Goal: Communication & Community: Answer question/provide support

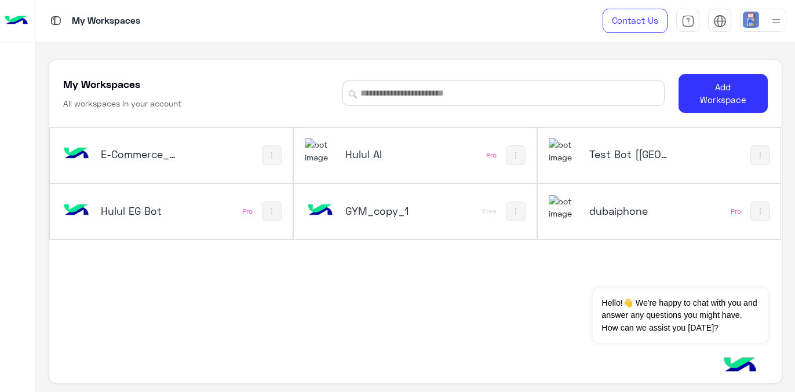
click at [369, 155] on h5 "Hulul AI" at bounding box center [385, 154] width 79 height 14
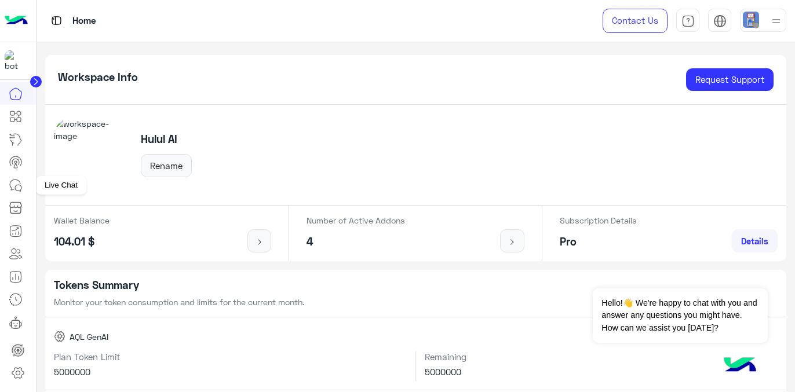
click at [14, 183] on icon at bounding box center [16, 186] width 14 height 14
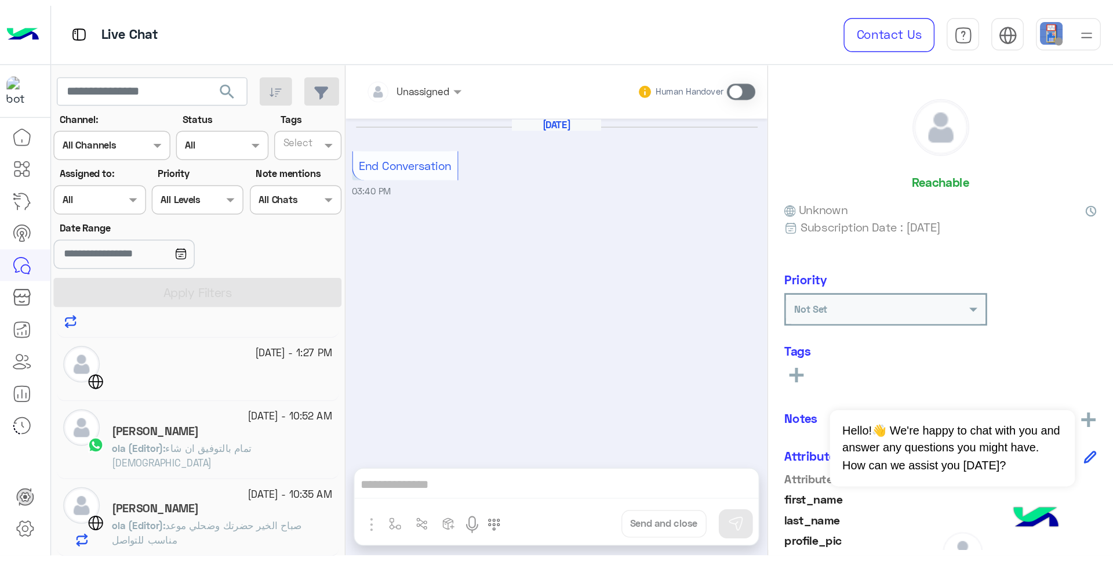
scroll to position [99, 0]
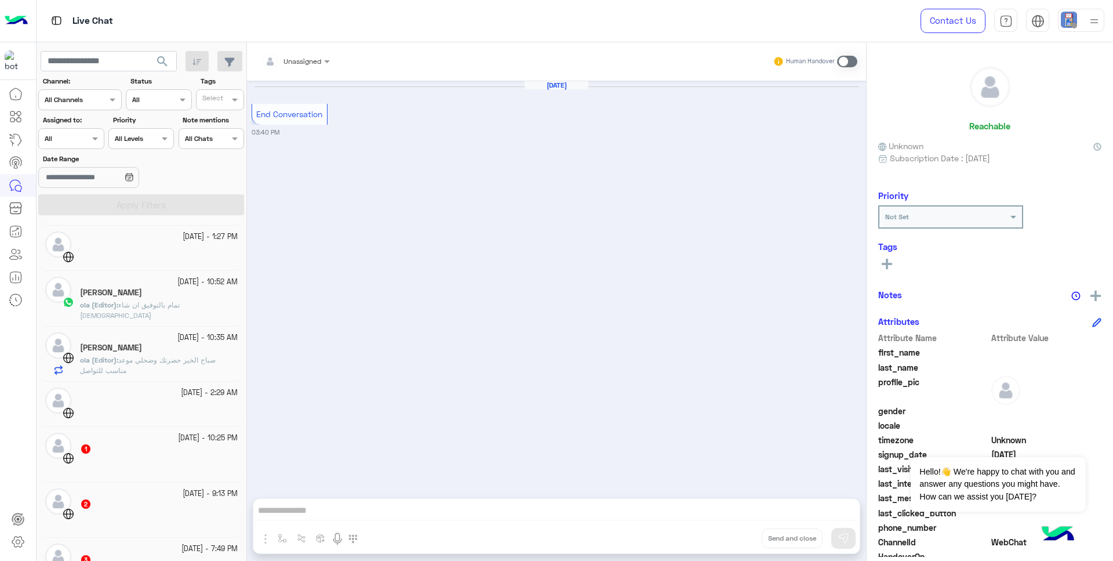
click at [140, 307] on span "تمام بالتوفيق ان شاء [DEMOGRAPHIC_DATA]" at bounding box center [130, 309] width 100 height 19
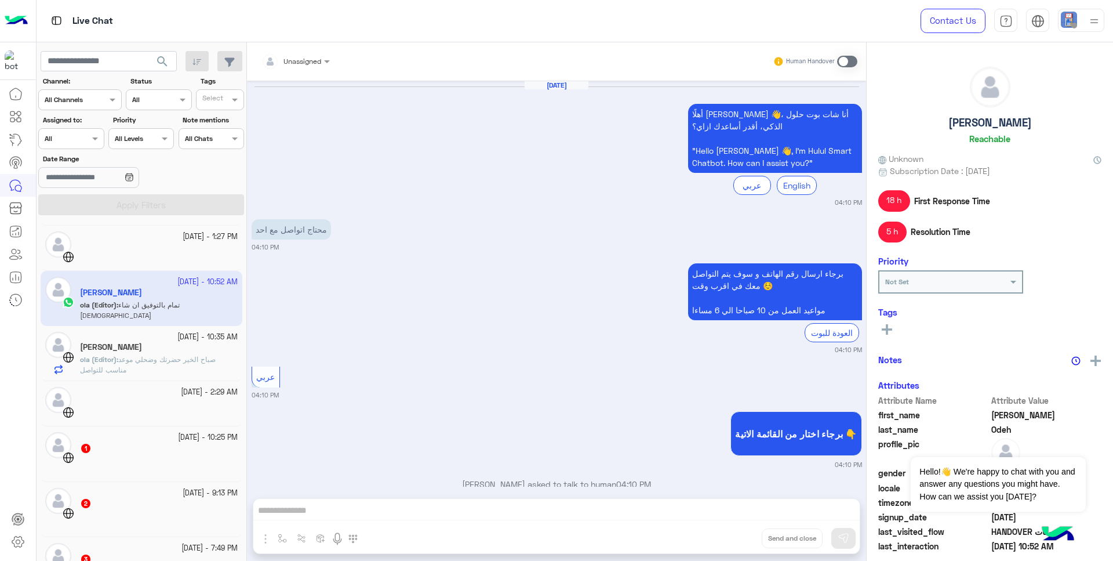
scroll to position [657, 0]
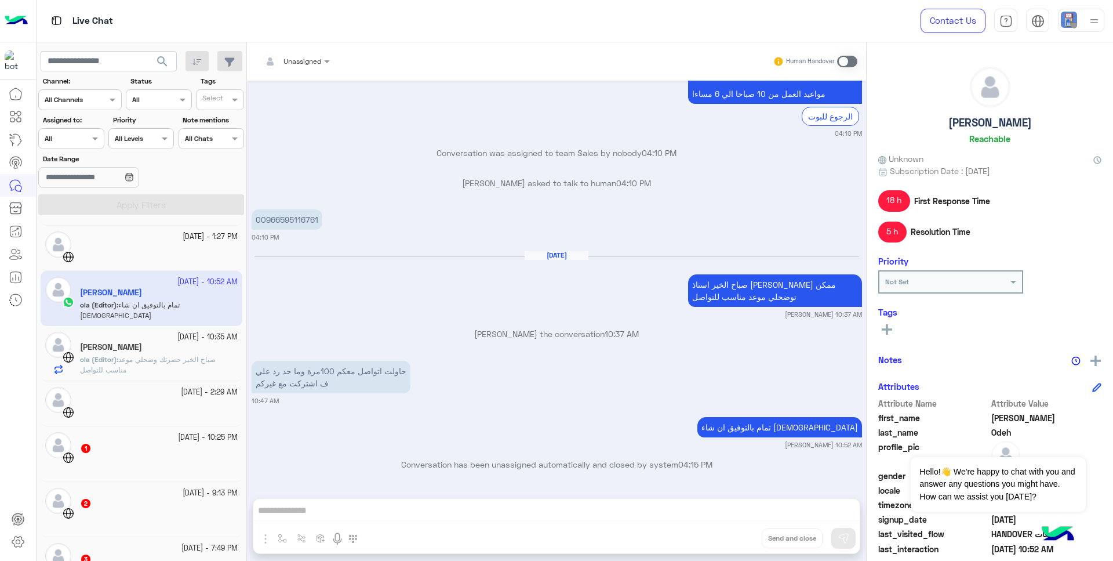
click at [17, 17] on img at bounding box center [16, 21] width 23 height 24
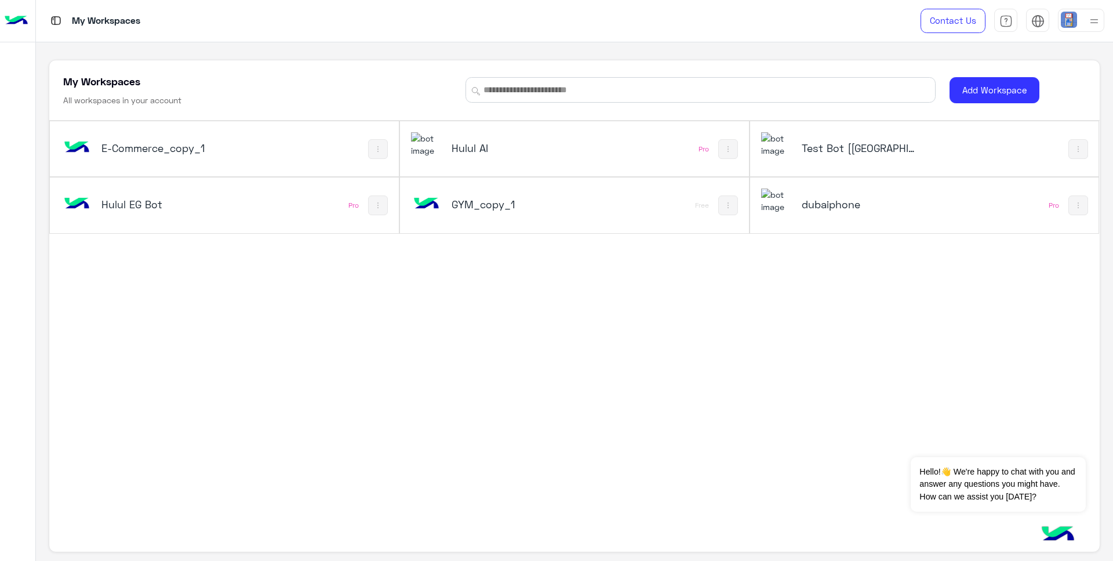
click at [795, 203] on h5 "dubaiphone" at bounding box center [861, 204] width 118 height 14
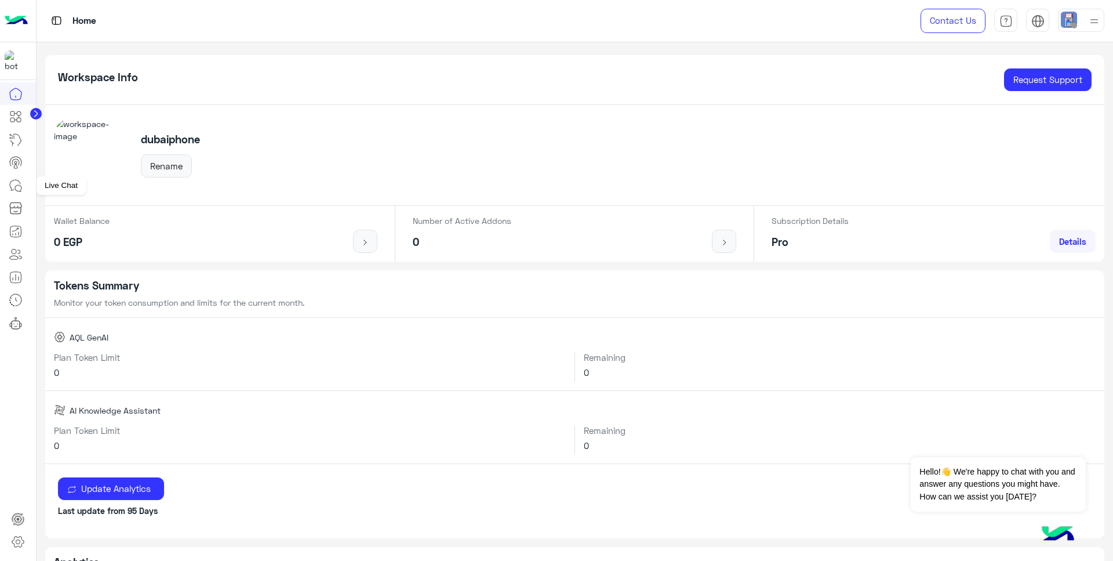
click at [11, 186] on icon at bounding box center [16, 186] width 14 height 14
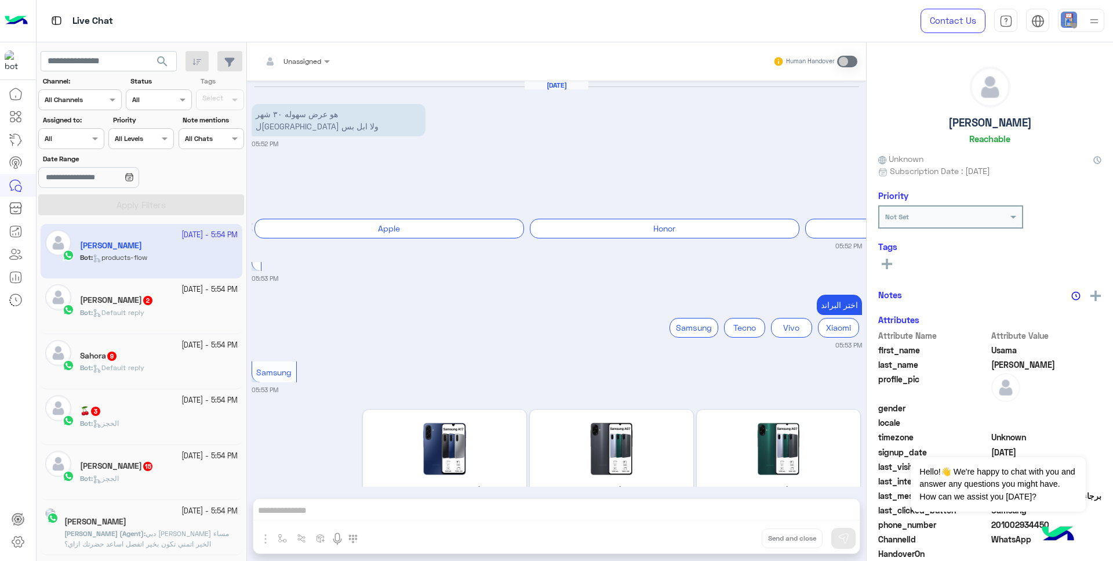
scroll to position [102, 0]
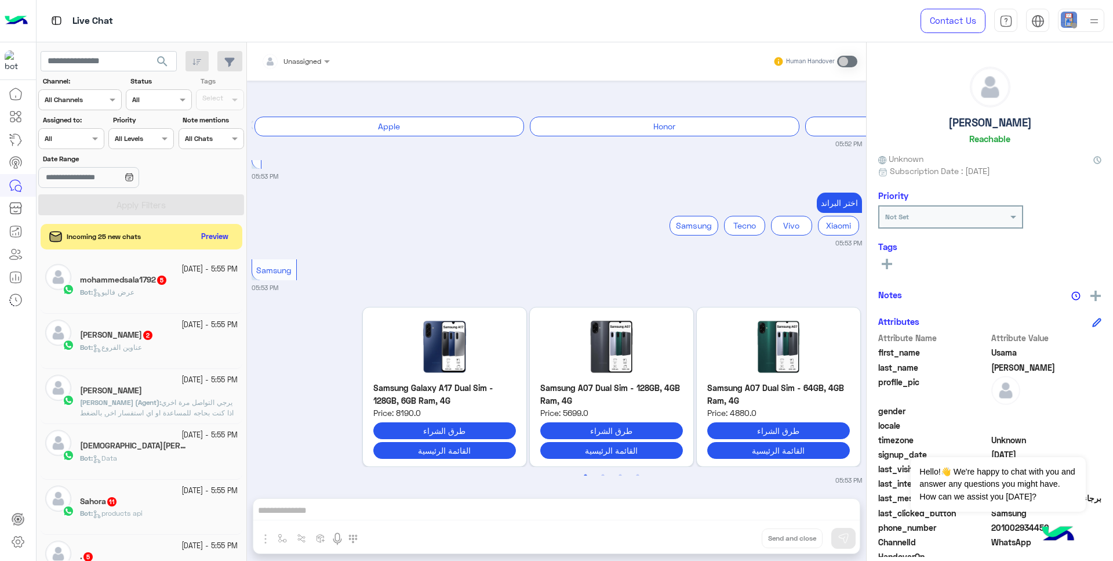
click at [147, 392] on h5 "[DEMOGRAPHIC_DATA][PERSON_NAME] 4" at bounding box center [135, 446] width 110 height 10
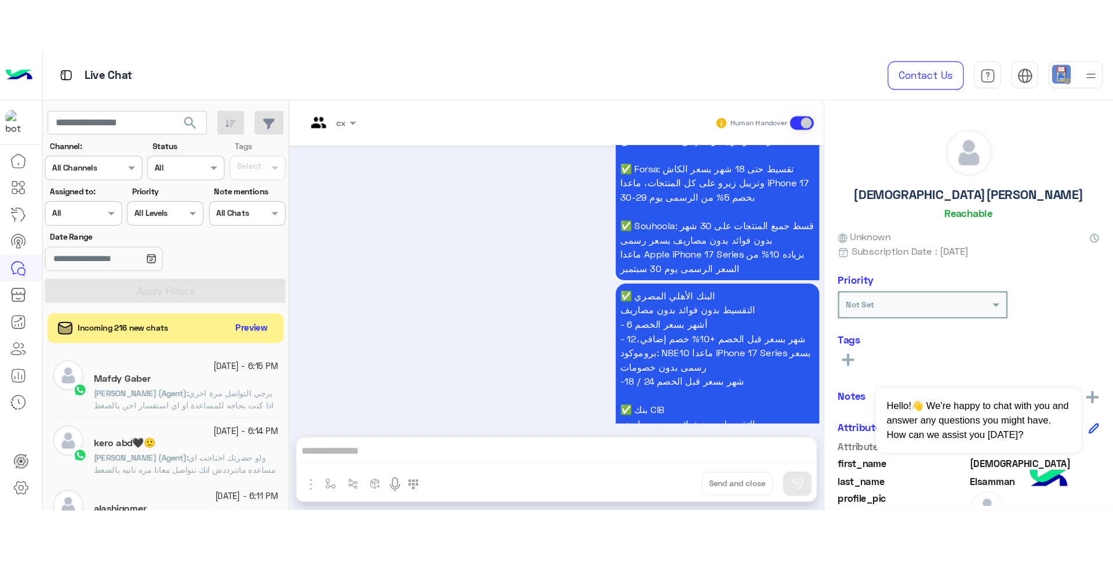
scroll to position [499, 0]
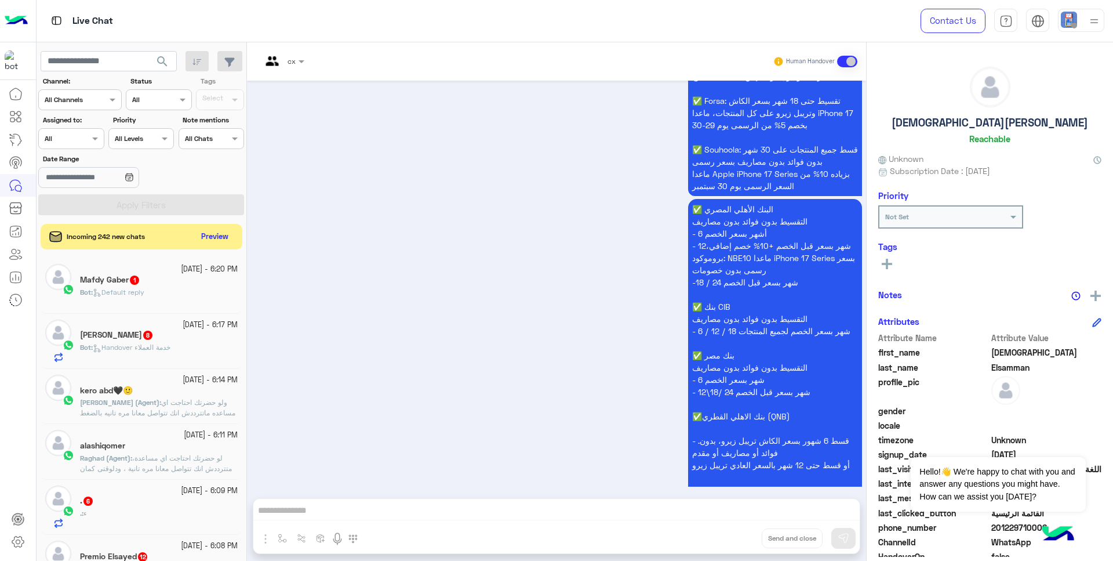
click at [12, 23] on img at bounding box center [16, 21] width 23 height 24
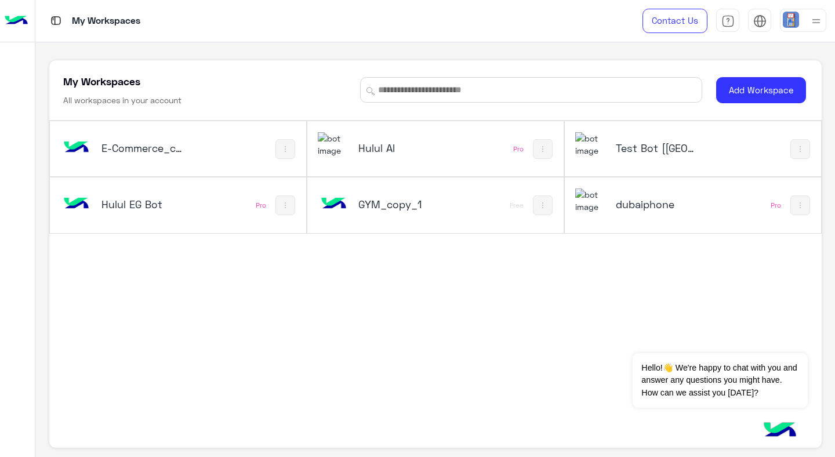
click at [372, 146] on h5 "Hulul AI" at bounding box center [400, 148] width 85 height 14
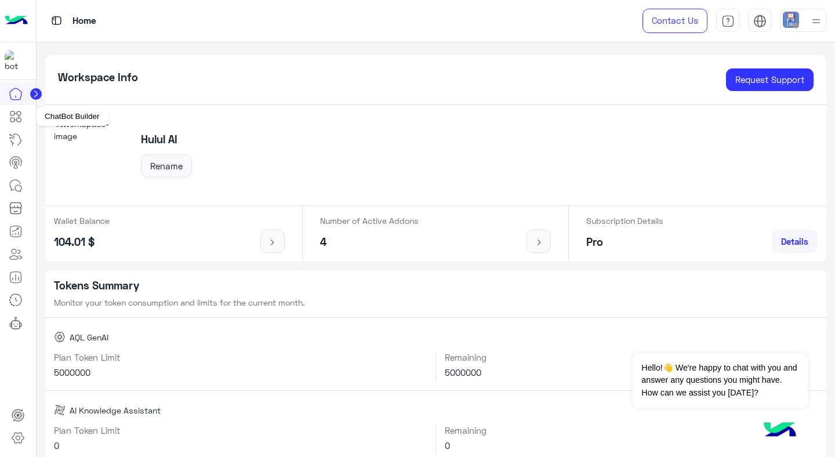
click at [13, 121] on icon at bounding box center [16, 117] width 14 height 14
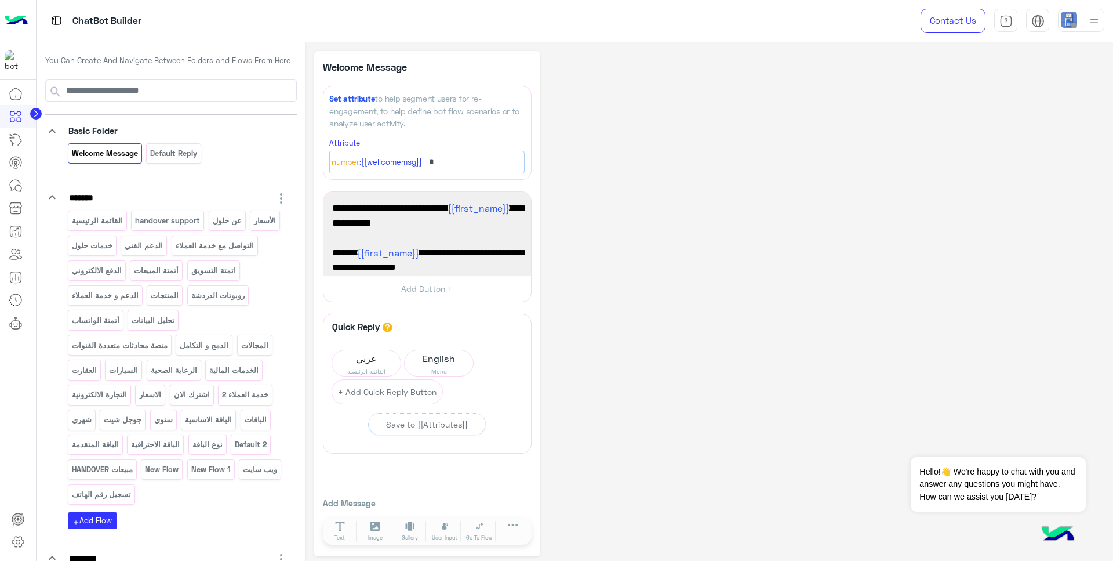
click at [795, 122] on div "**********" at bounding box center [709, 304] width 790 height 506
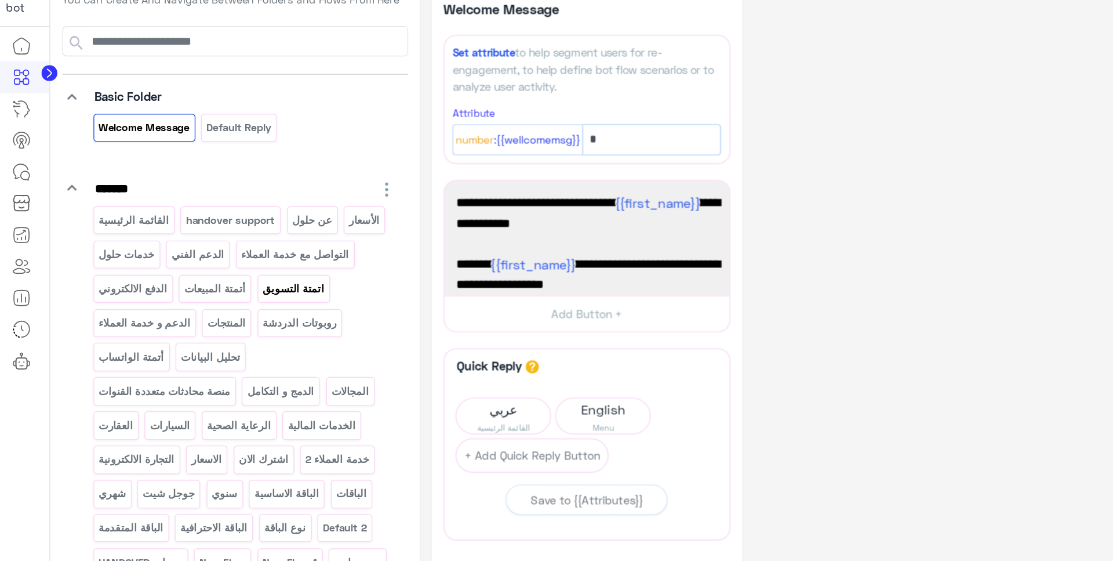
click at [190, 277] on p "اتمتة التسويق" at bounding box center [213, 270] width 46 height 13
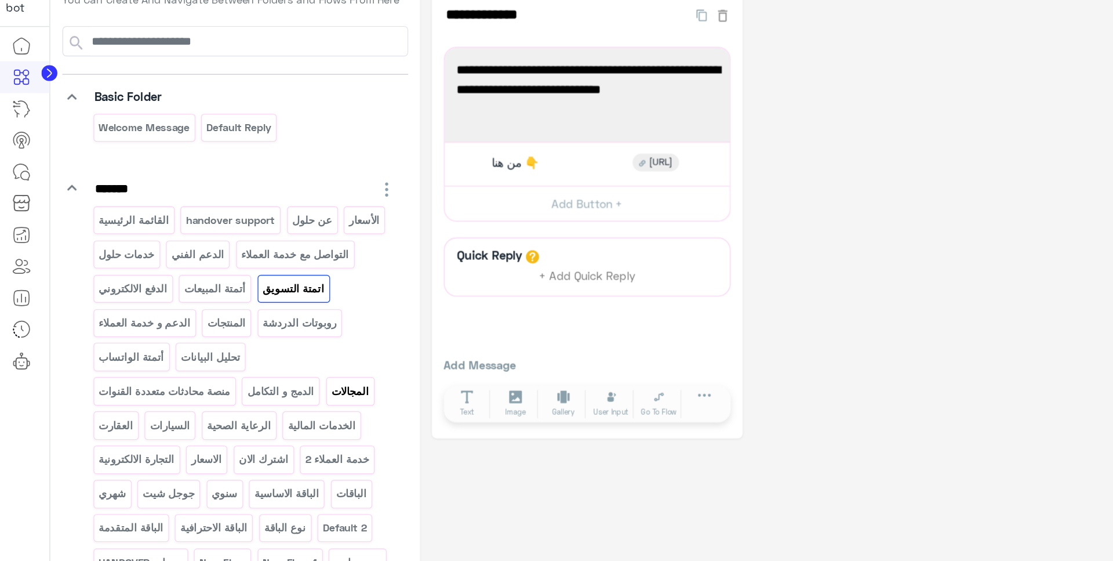
click at [240, 352] on p "المجالات" at bounding box center [254, 345] width 29 height 13
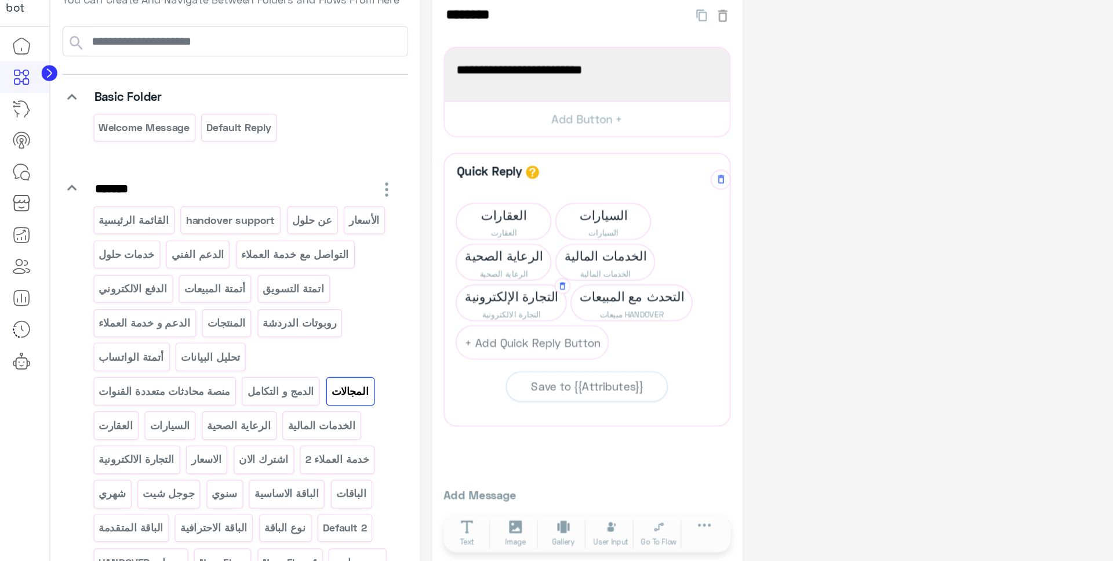
click at [384, 276] on span "التجارة الإلكترونية" at bounding box center [371, 276] width 79 height 16
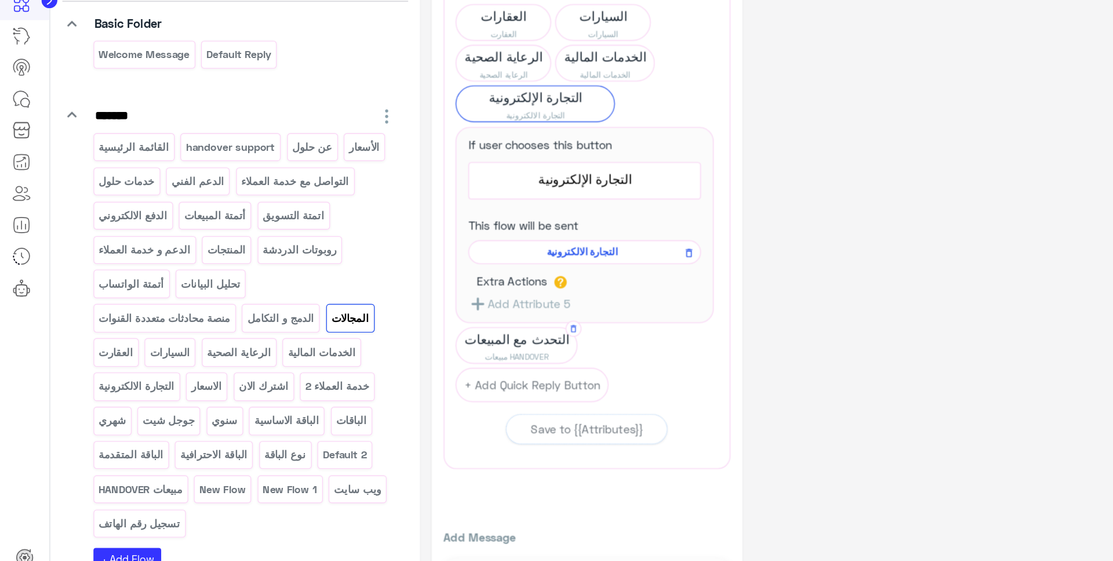
scroll to position [99, 0]
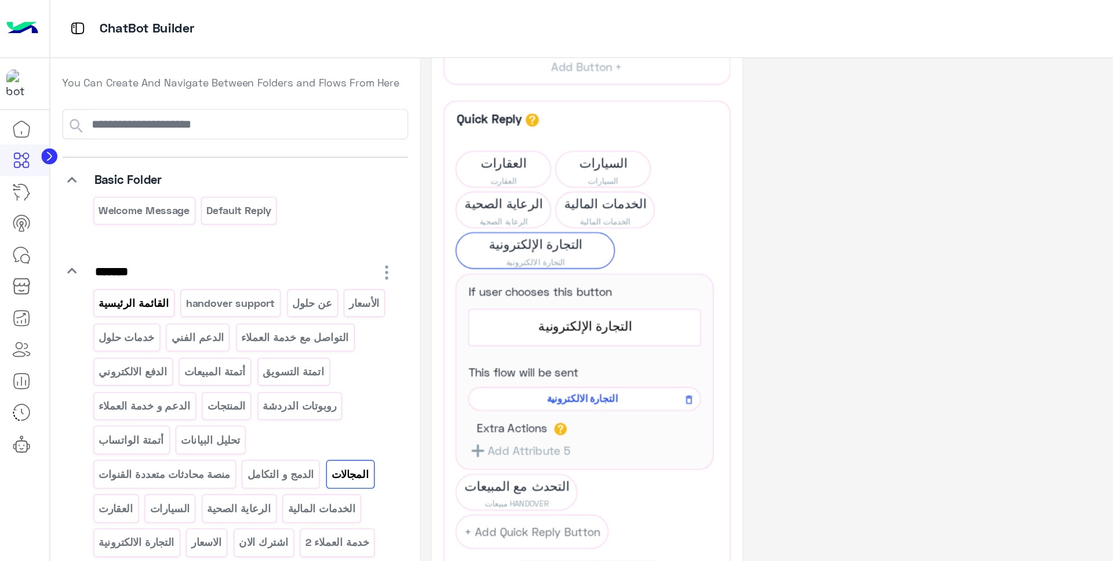
click at [115, 219] on p "القائمة الرئيسية" at bounding box center [97, 220] width 53 height 13
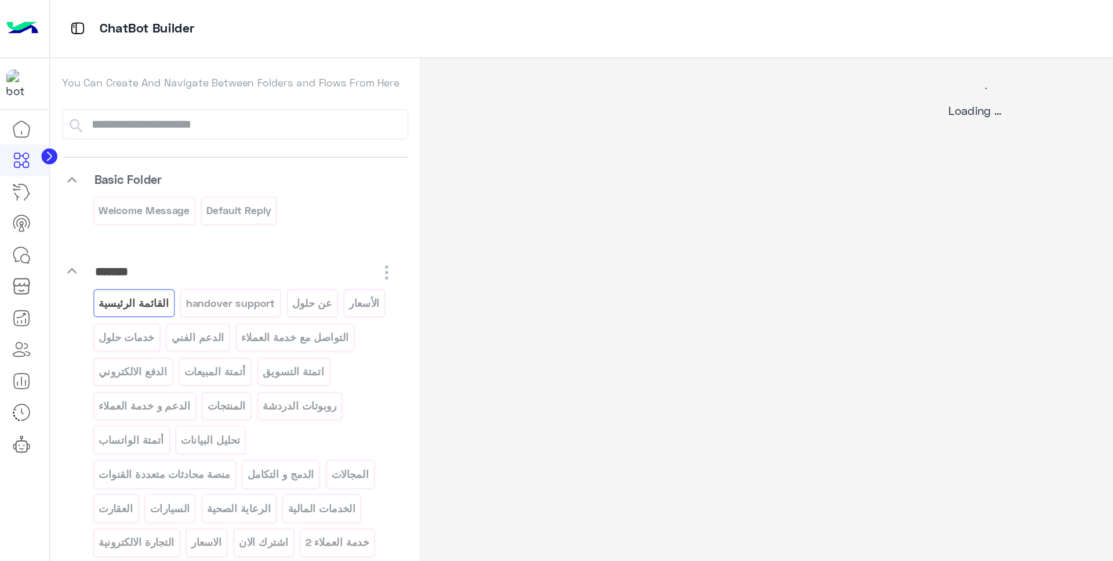
scroll to position [0, 0]
select select "*"
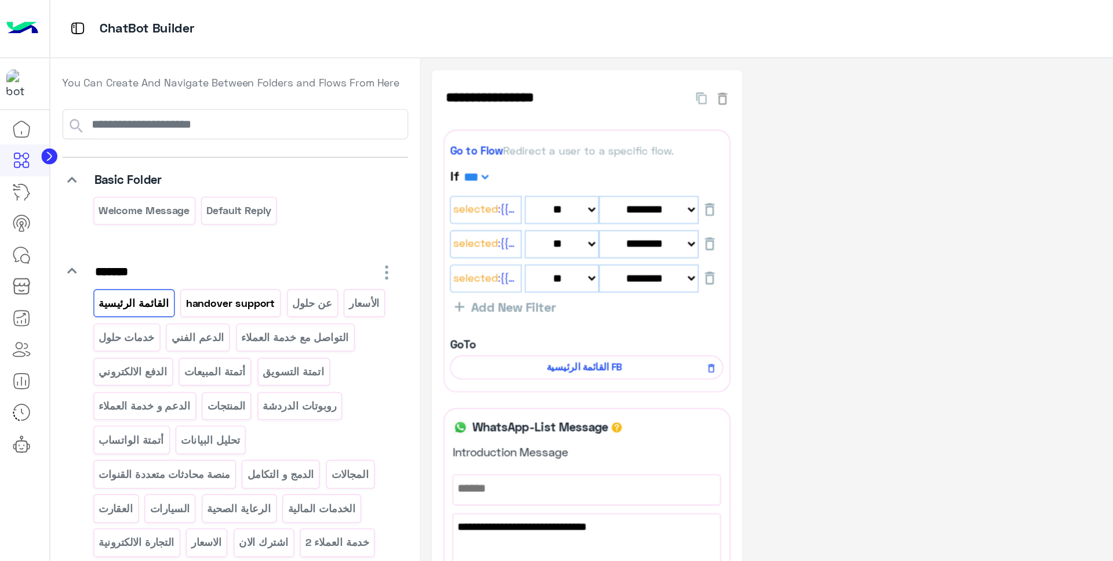
click at [161, 219] on p "handover support" at bounding box center [167, 220] width 67 height 13
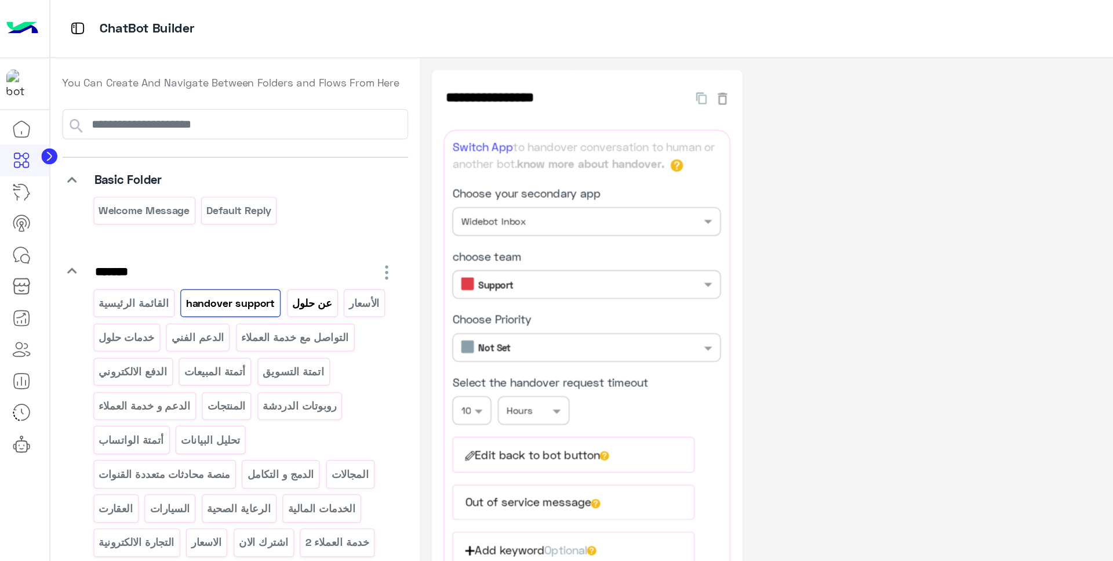
click at [220, 219] on p "عن حلول" at bounding box center [227, 220] width 31 height 13
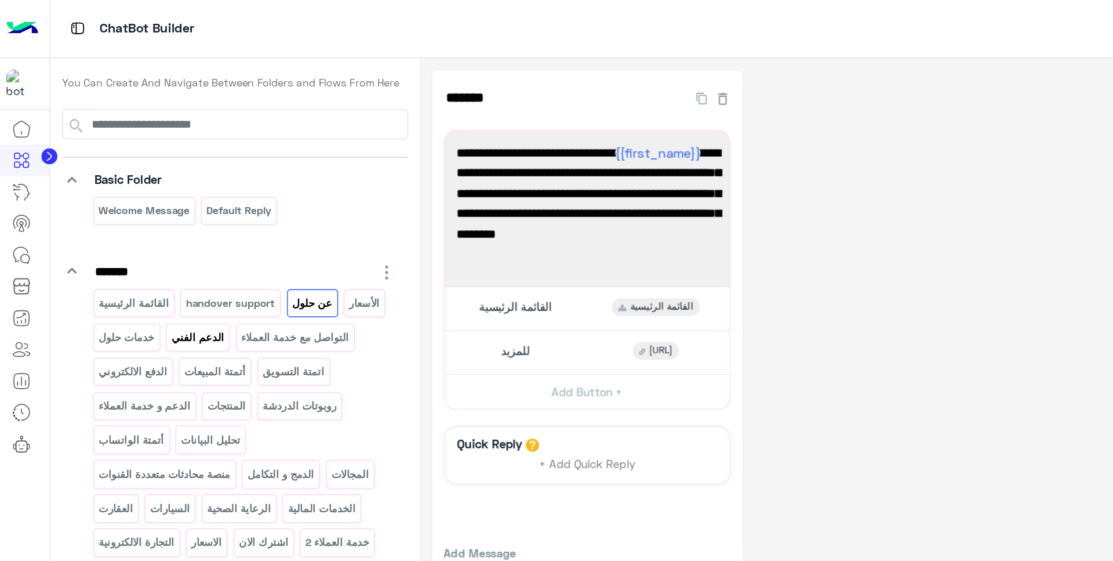
click at [164, 244] on p "الدعم الفني" at bounding box center [144, 245] width 40 height 13
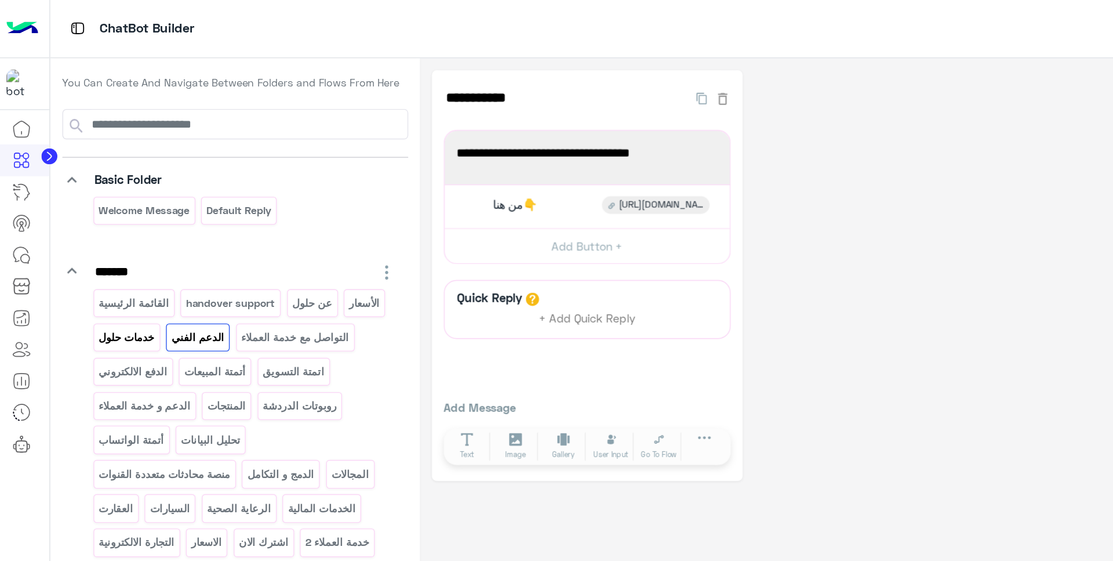
click at [113, 244] on p "خدمات حلول" at bounding box center [92, 245] width 42 height 13
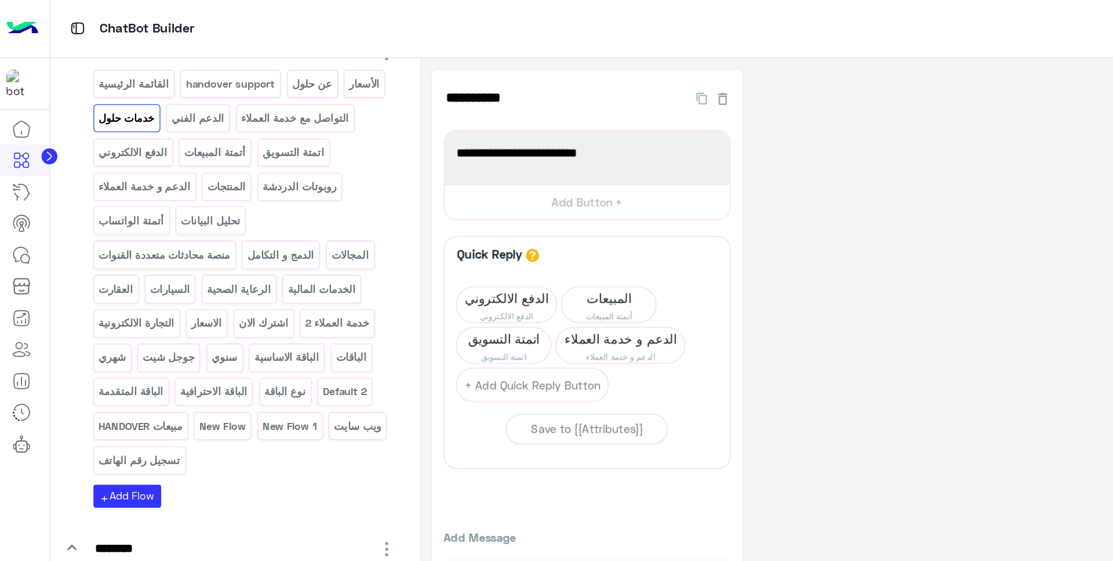
scroll to position [158, 0]
click at [16, 15] on img at bounding box center [16, 21] width 23 height 24
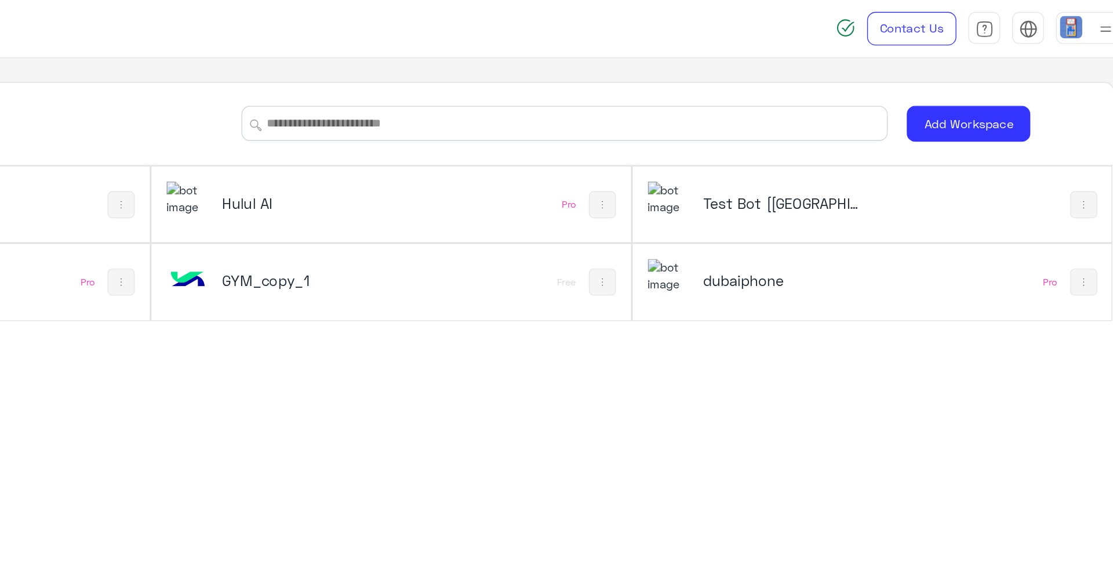
click at [795, 208] on h5 "dubaiphone" at bounding box center [861, 204] width 118 height 14
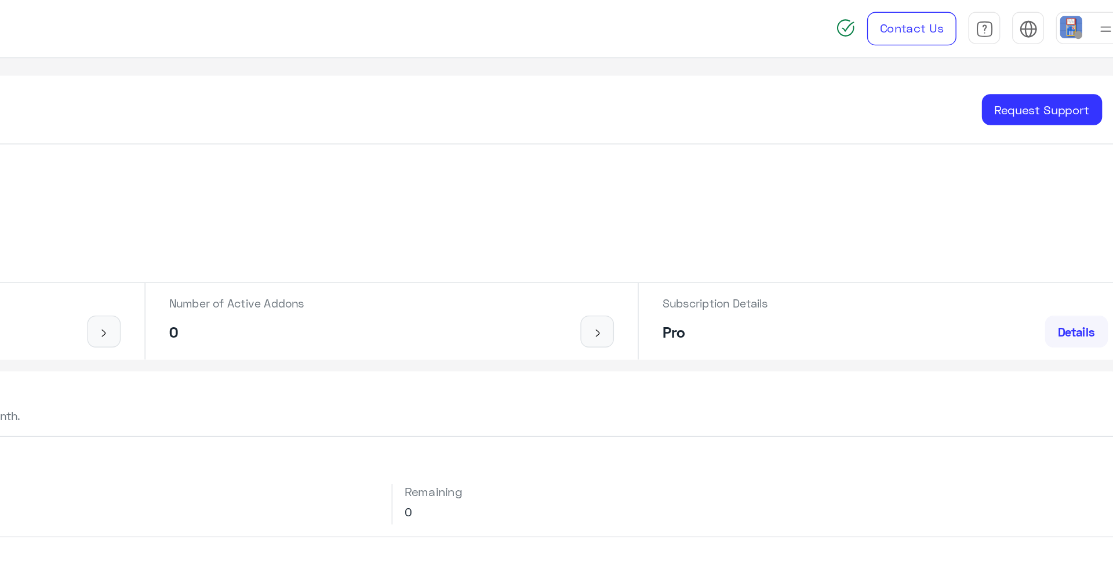
scroll to position [3, 0]
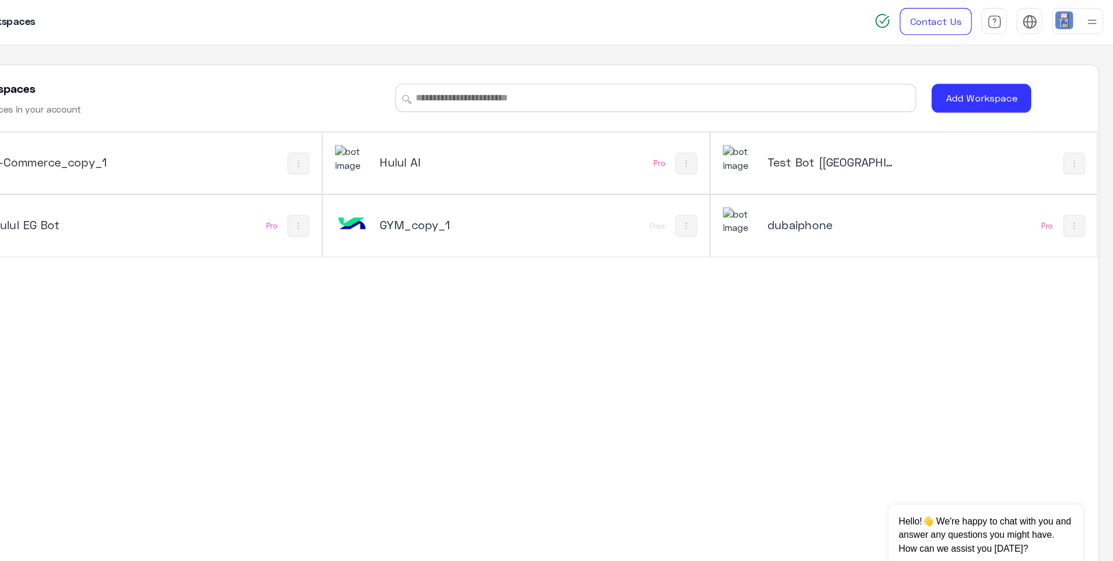
click at [795, 202] on h5 "dubaiphone" at bounding box center [861, 204] width 118 height 14
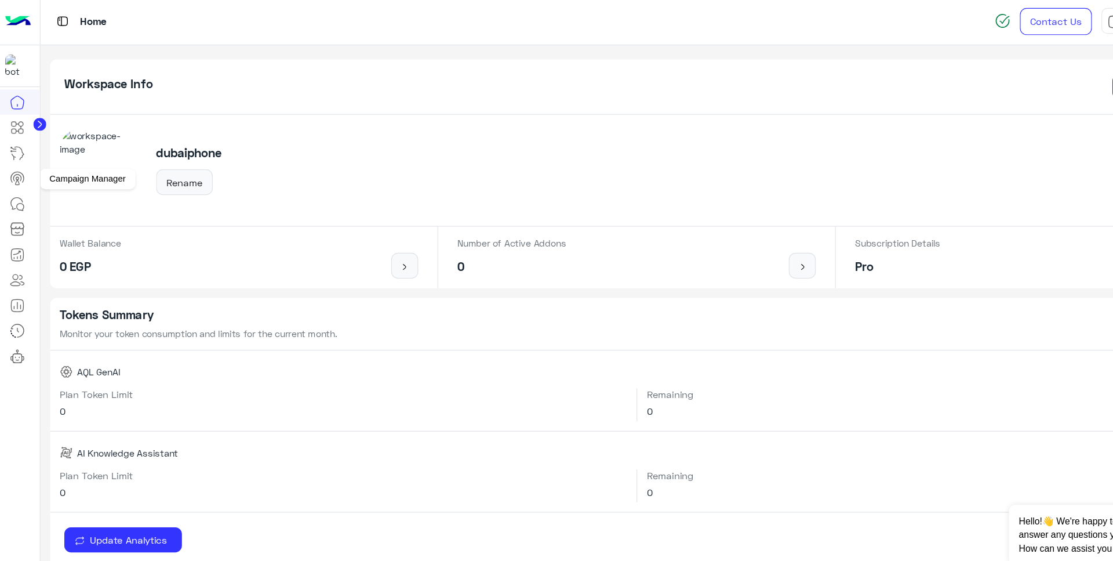
click at [17, 167] on icon at bounding box center [15, 165] width 3 height 5
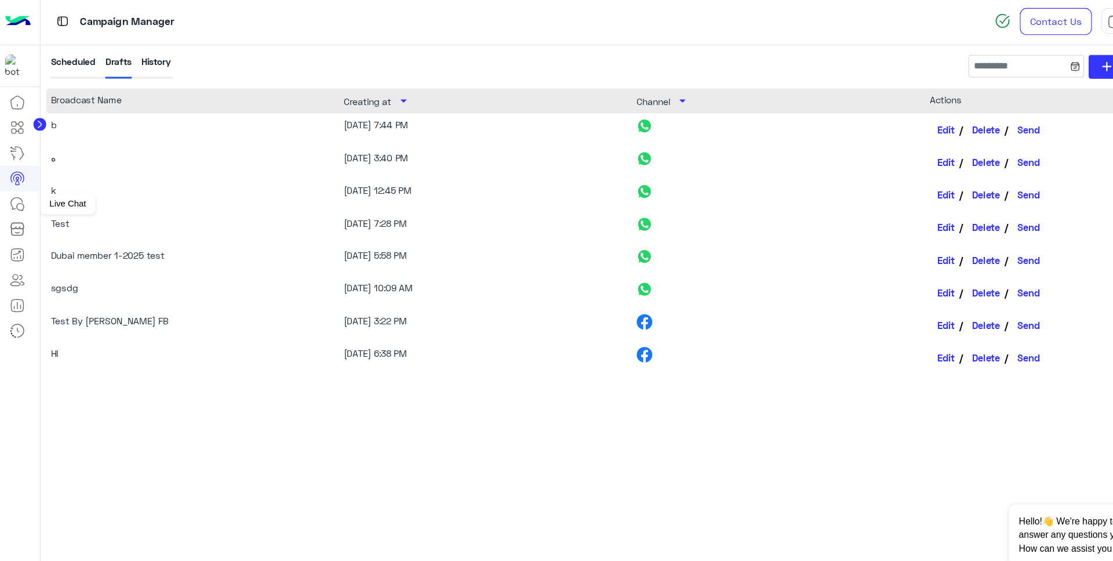
click at [14, 190] on icon at bounding box center [16, 186] width 14 height 14
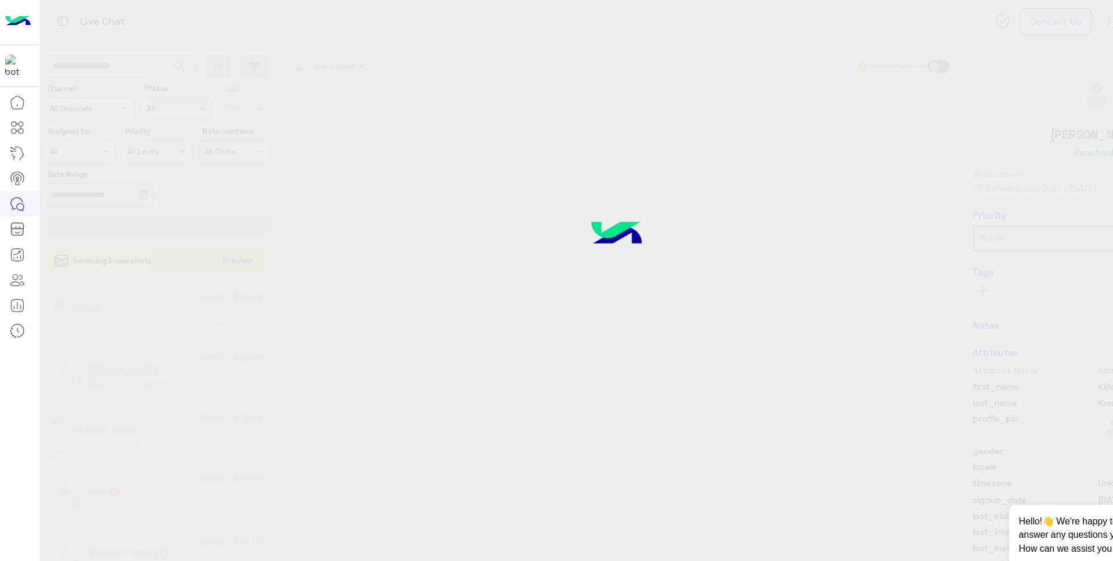
scroll to position [383, 0]
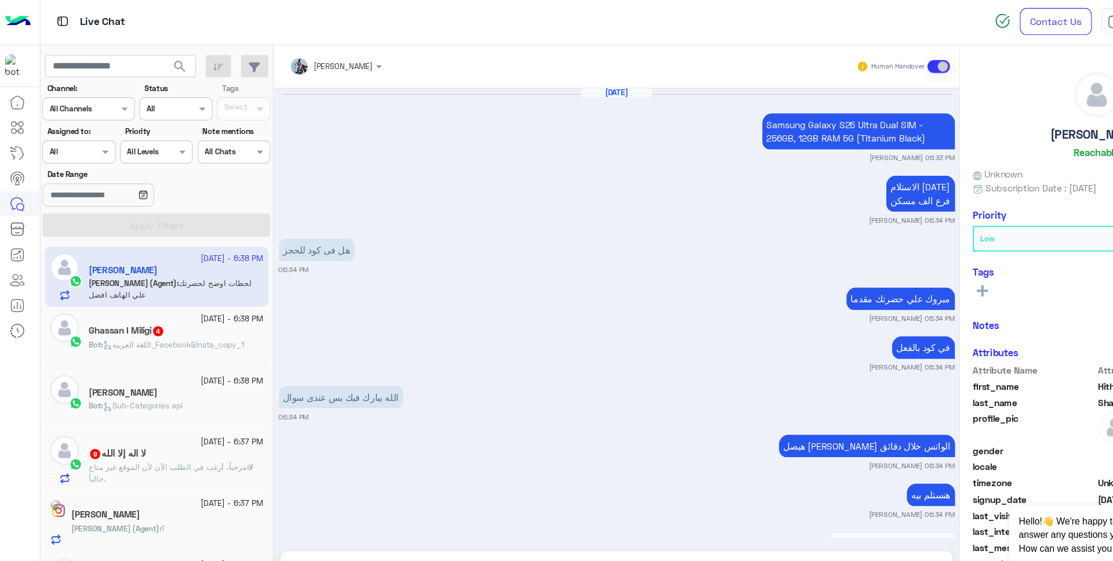
scroll to position [643, 0]
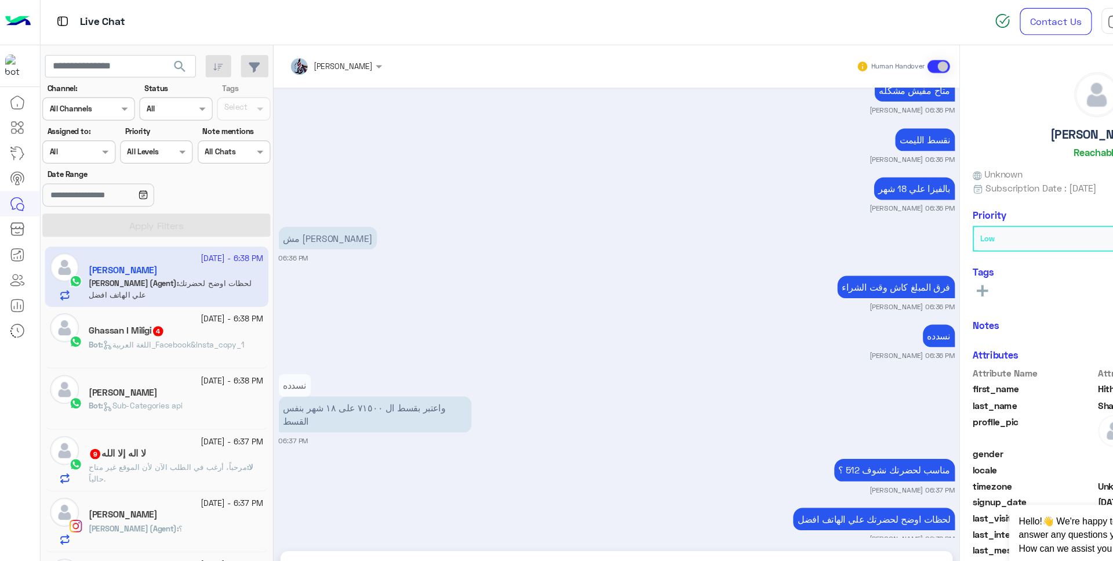
click at [190, 312] on span "اللغة العربية_Facebook&Insta_copy_1" at bounding box center [157, 312] width 128 height 9
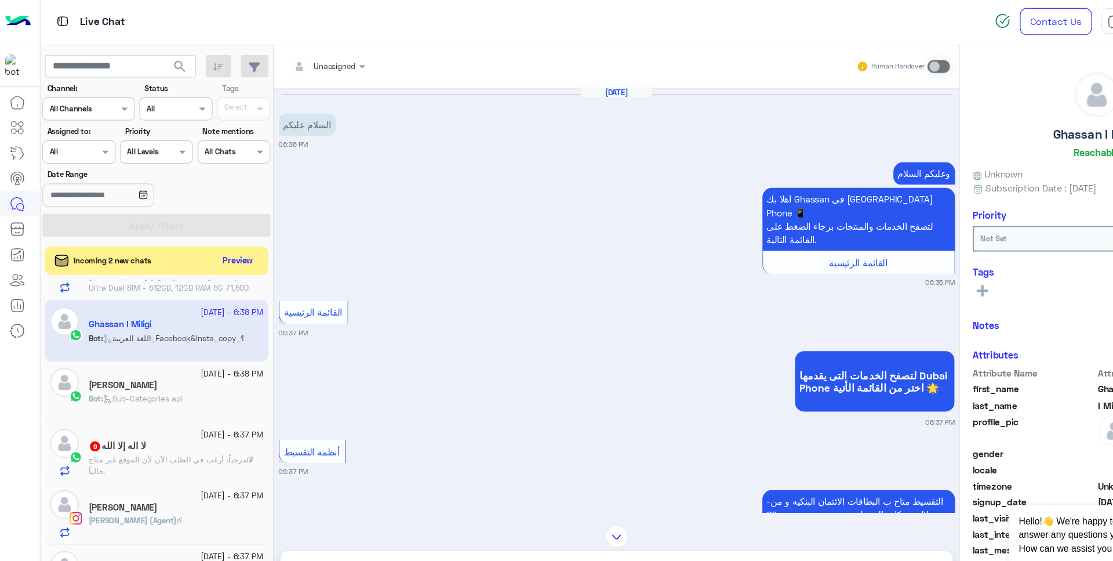
scroll to position [151, 0]
click at [162, 361] on span "Sub-Categories api" at bounding box center [129, 361] width 72 height 9
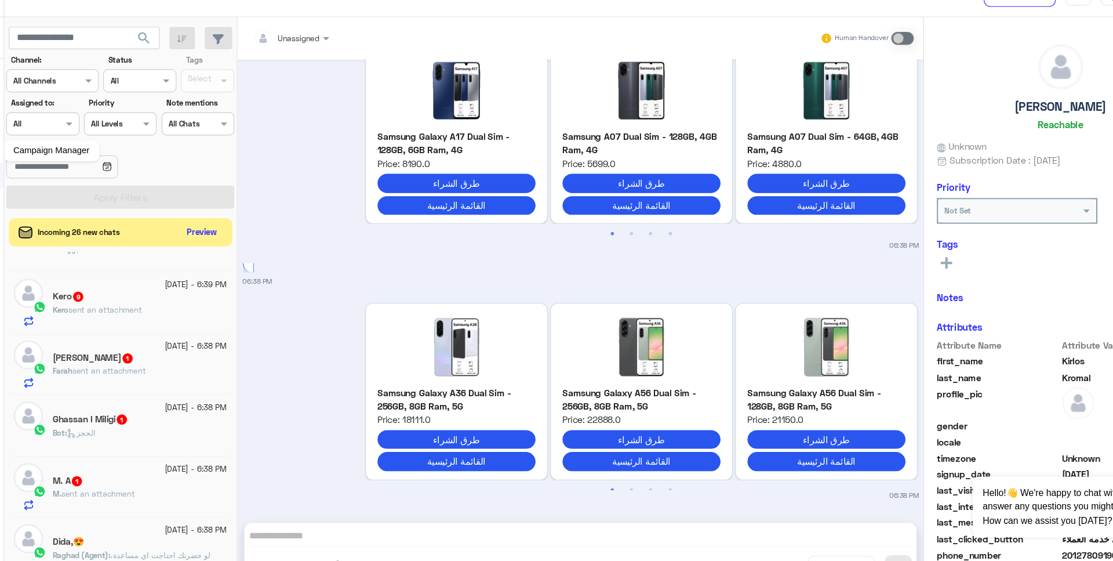
scroll to position [151, 0]
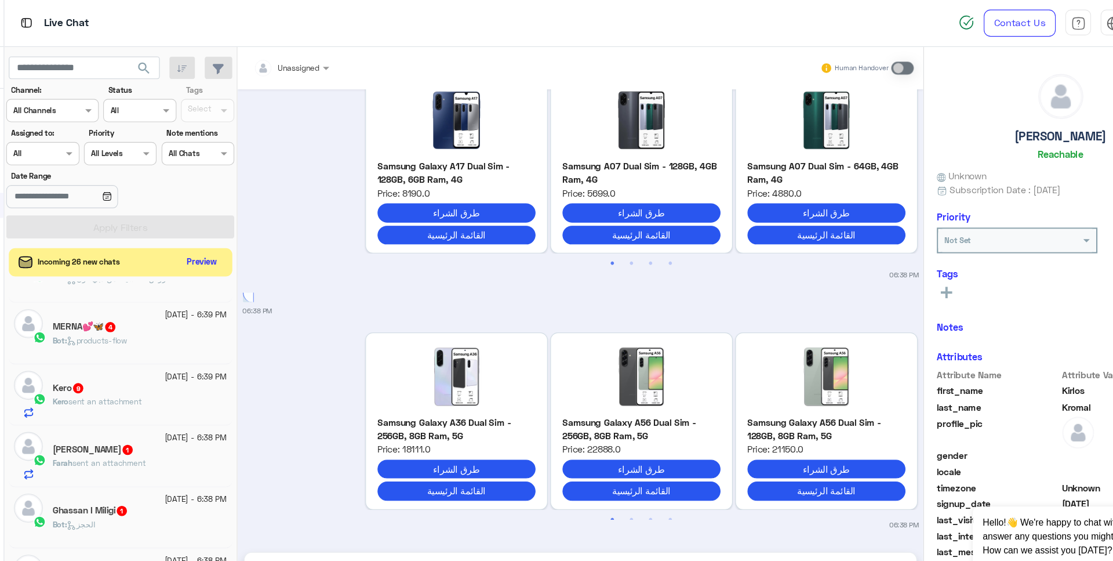
click at [57, 19] on img at bounding box center [56, 20] width 14 height 14
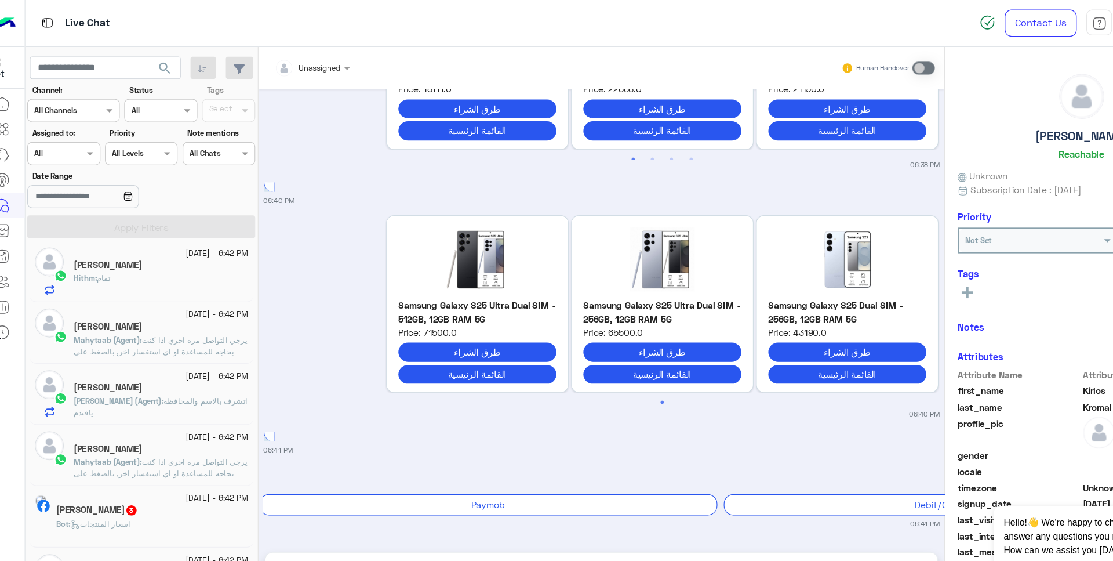
scroll to position [7, 0]
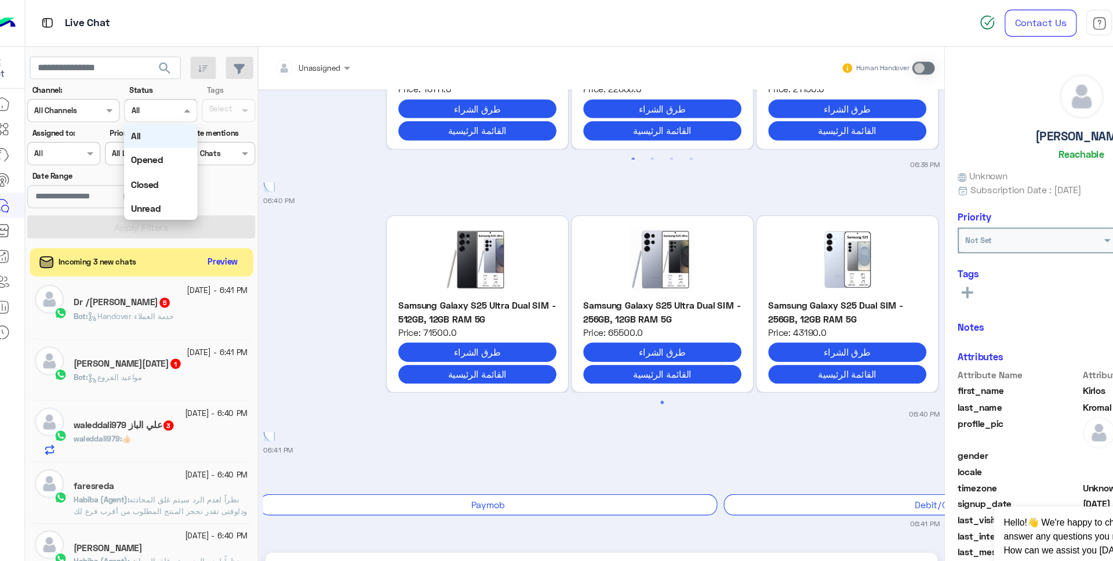
click at [165, 97] on div at bounding box center [158, 98] width 64 height 11
click at [84, 140] on div at bounding box center [71, 137] width 64 height 11
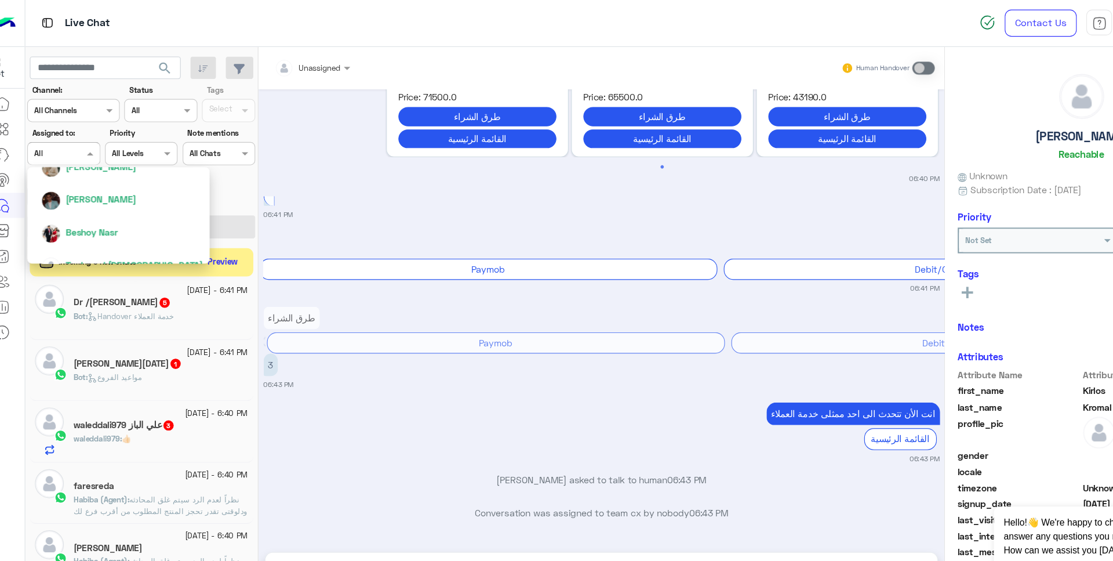
scroll to position [144, 0]
click at [94, 209] on span "Beshoy Nasr" at bounding box center [96, 212] width 47 height 10
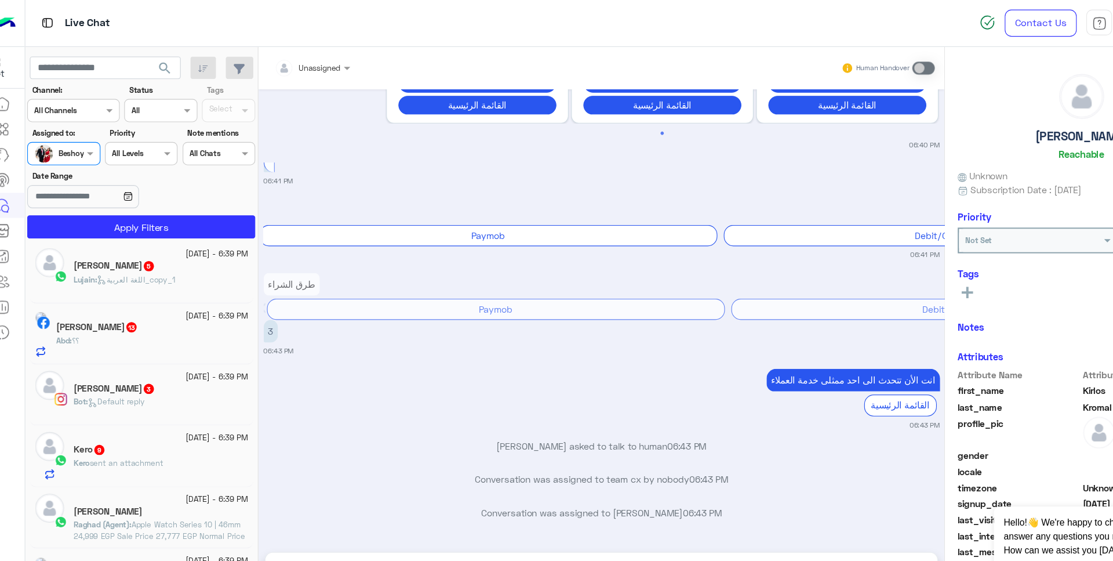
scroll to position [1570, 0]
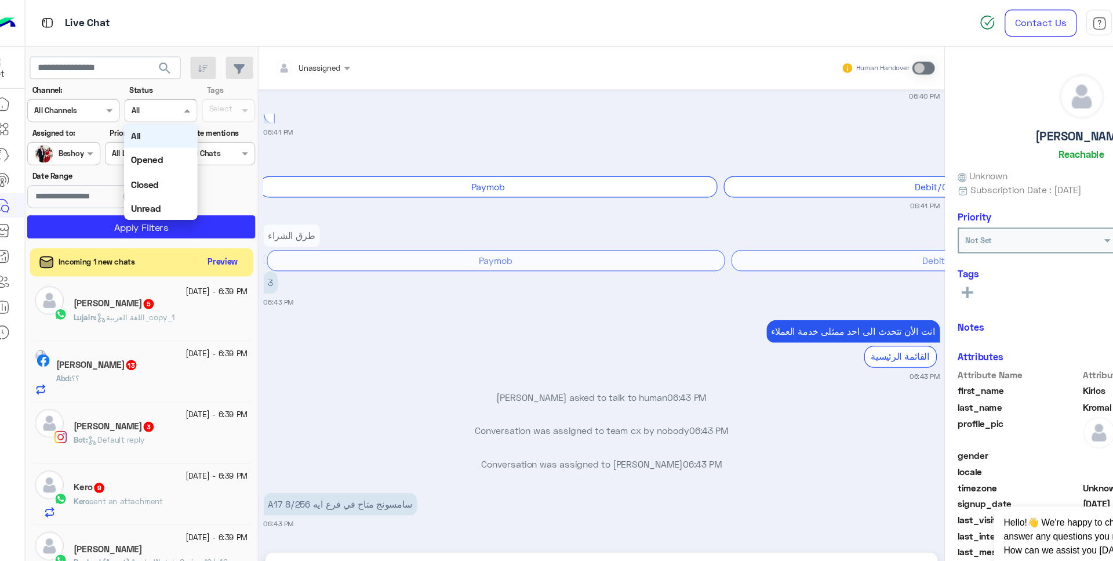
click at [158, 94] on input "text" at bounding box center [145, 98] width 27 height 10
click at [148, 141] on b "Opened" at bounding box center [147, 144] width 30 height 10
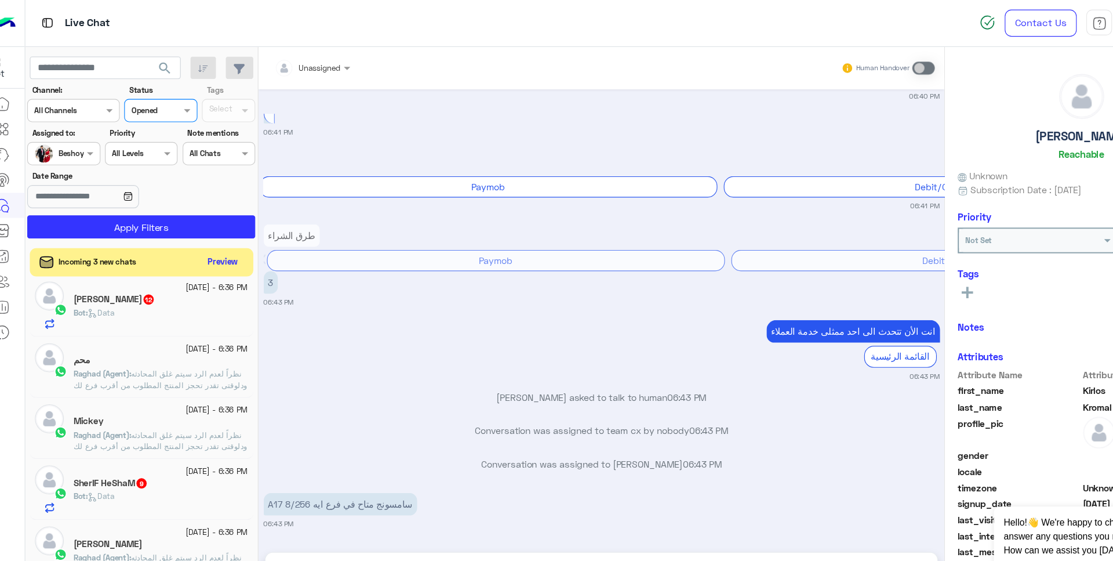
scroll to position [398, 0]
click at [174, 392] on span "نظراً لعدم الرد سيتم غلق المحادثه ودلوقتى تقدر تحجز المنتج المطلوب من أقرب فرع …" at bounding box center [158, 433] width 157 height 92
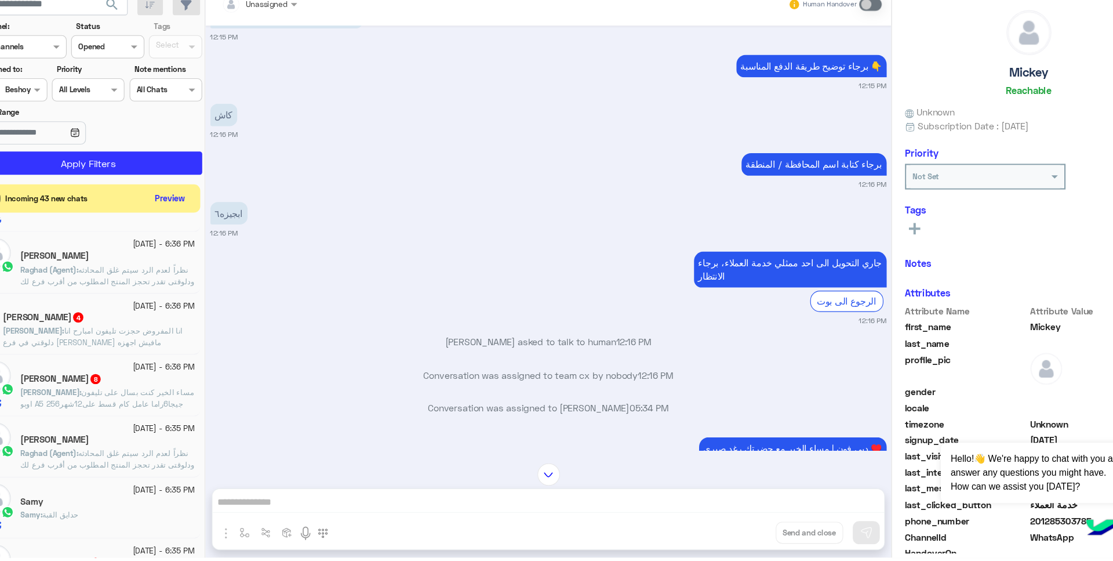
scroll to position [800, 0]
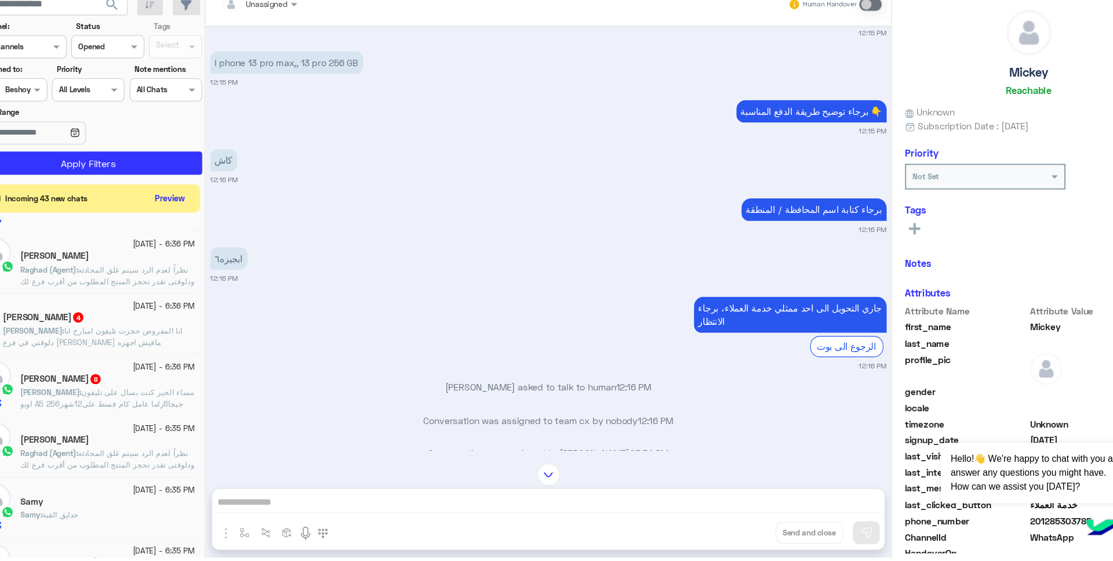
click at [311, 59] on div at bounding box center [296, 59] width 80 height 11
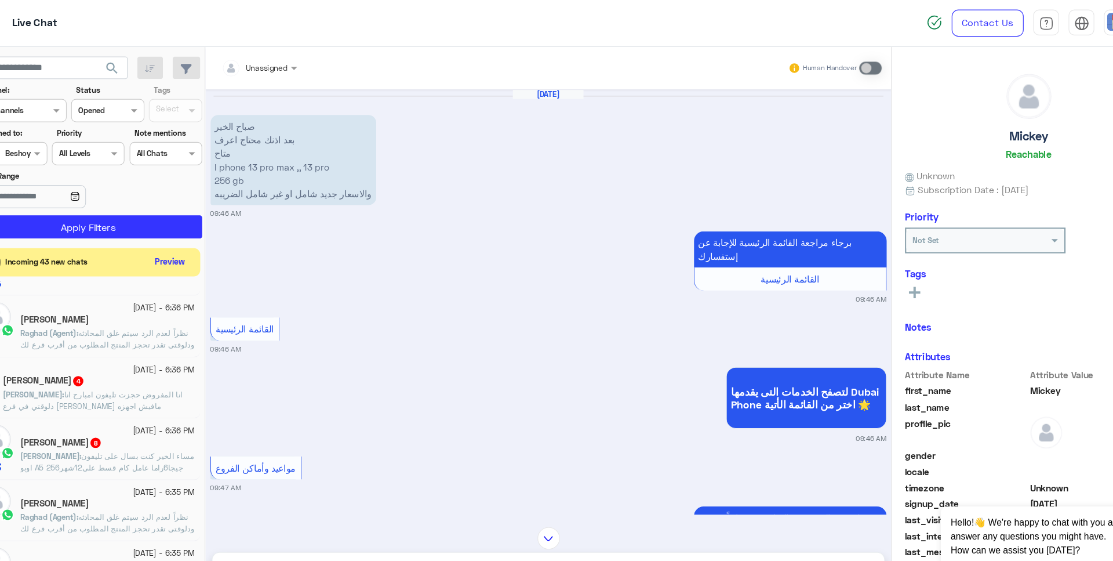
scroll to position [1088, 0]
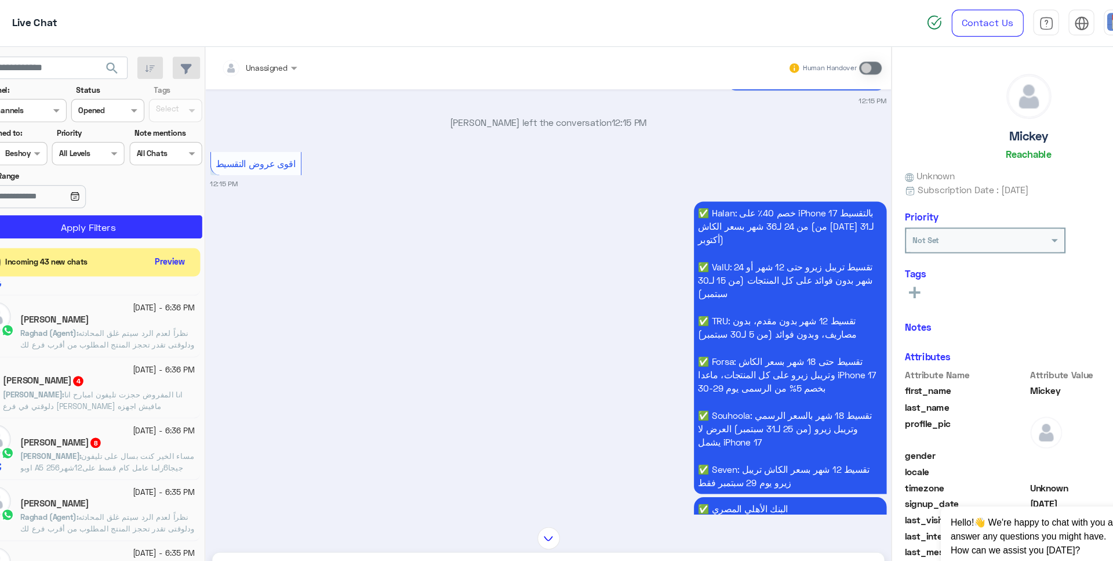
click at [310, 61] on div at bounding box center [296, 59] width 80 height 11
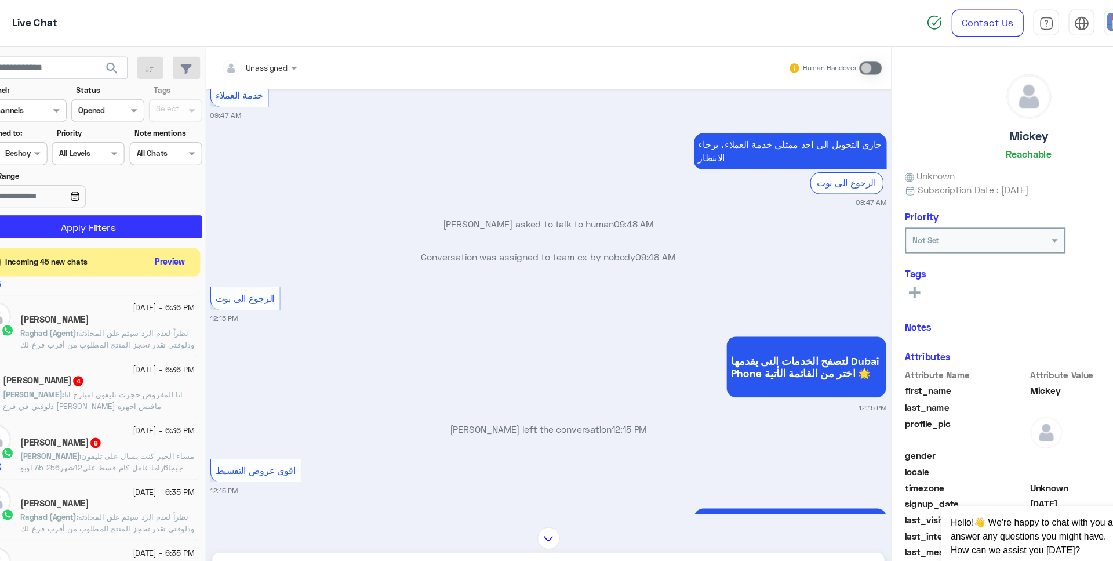
scroll to position [779, 0]
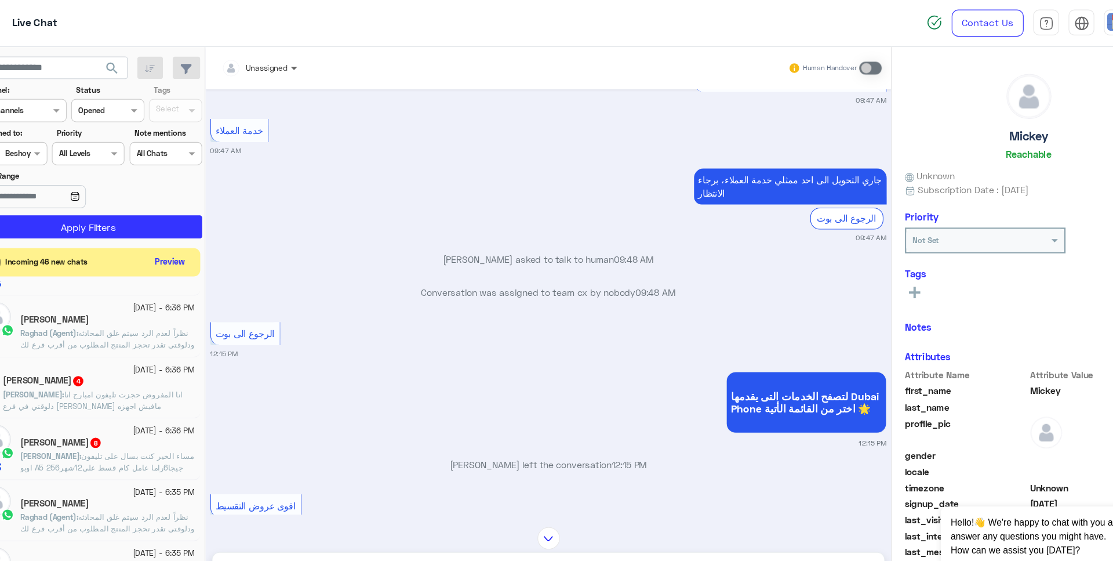
click at [322, 60] on span at bounding box center [328, 61] width 14 height 12
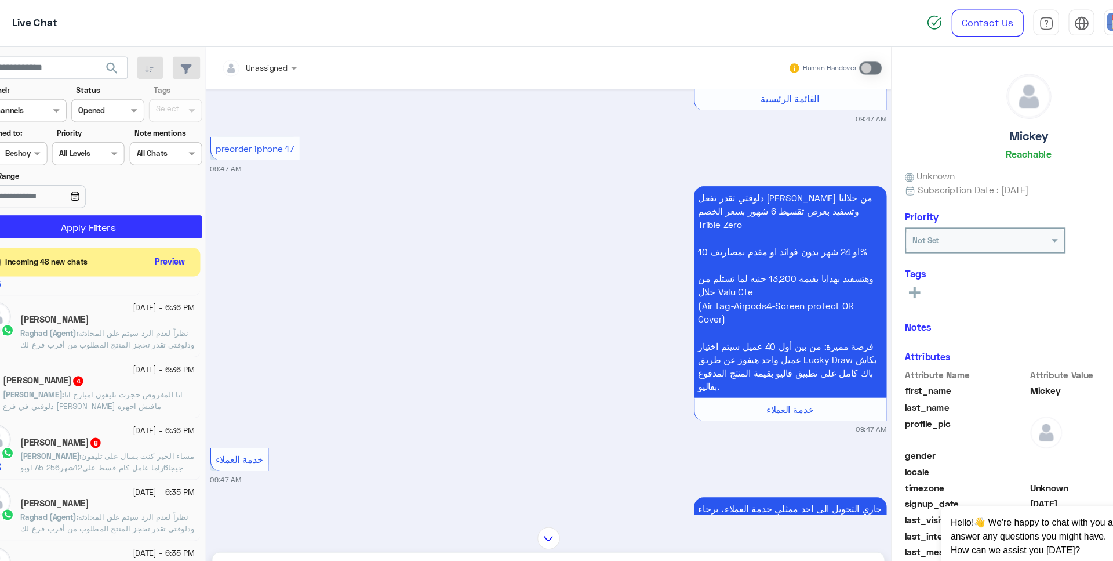
scroll to position [448, 0]
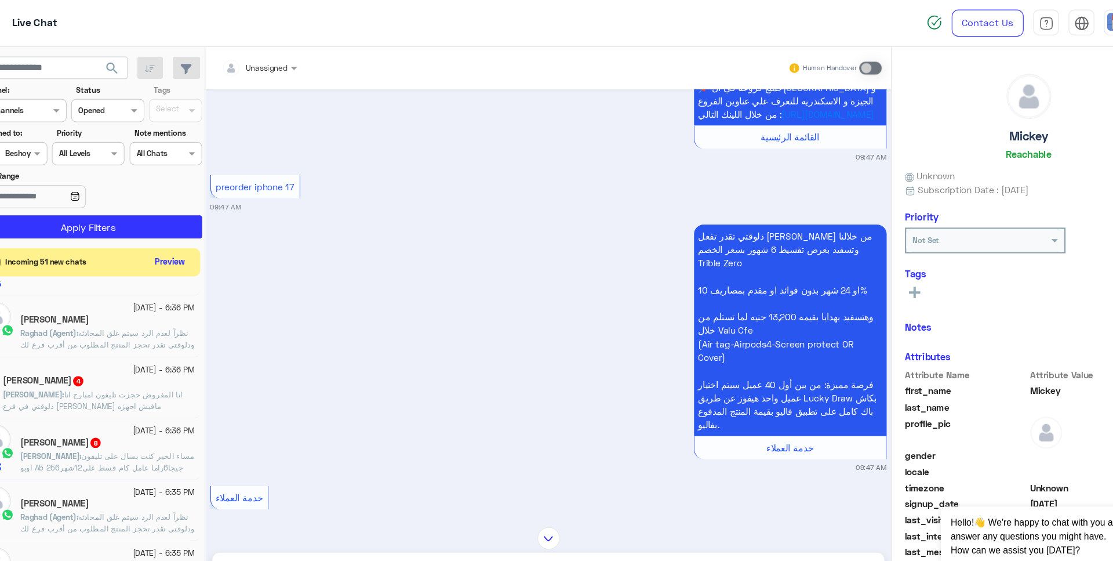
click at [70, 23] on div "Live Chat" at bounding box center [396, 21] width 718 height 42
click at [61, 14] on img at bounding box center [56, 20] width 14 height 14
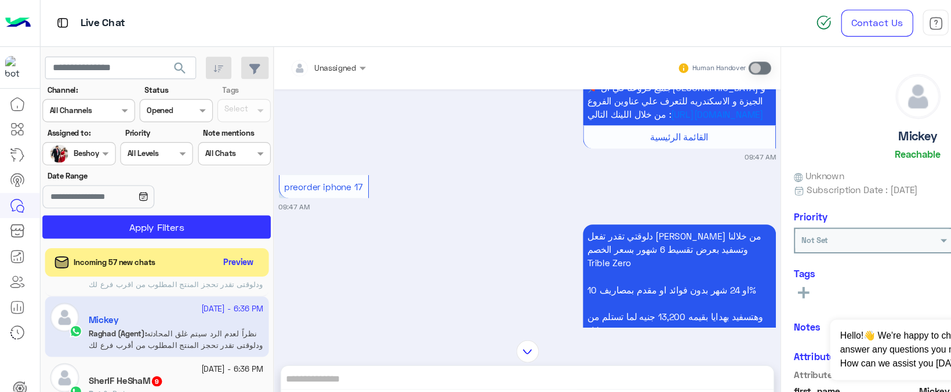
scroll to position [599, 0]
